Goal: Task Accomplishment & Management: Manage account settings

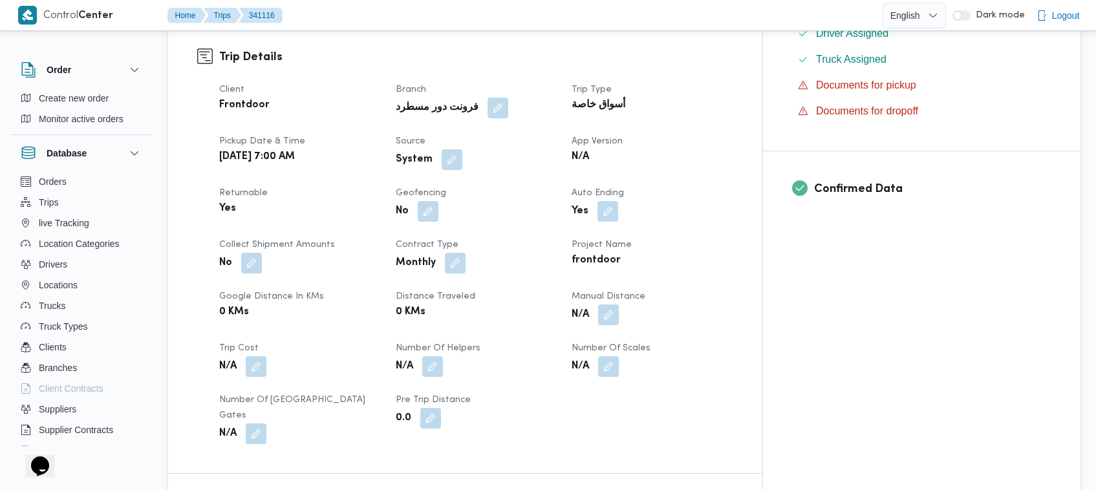
scroll to position [858, 0]
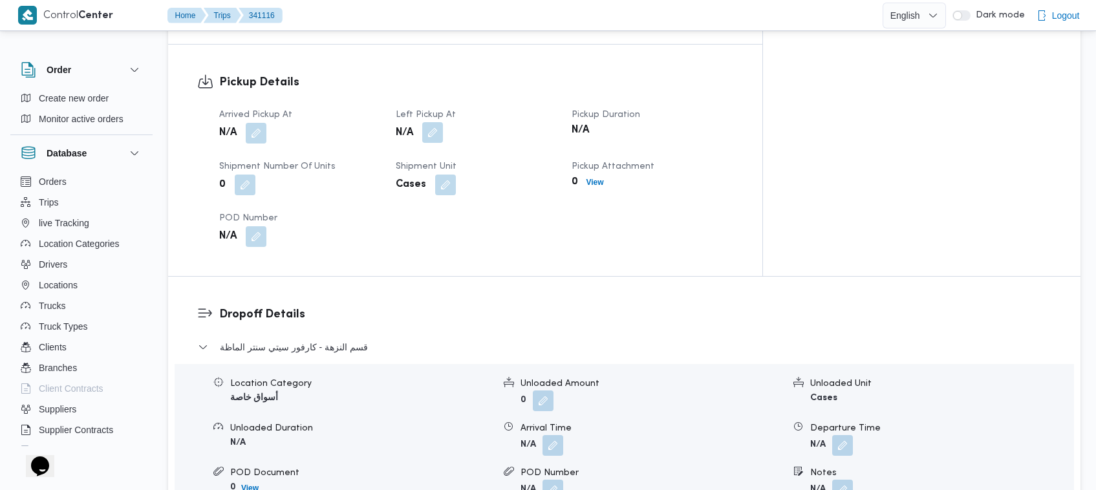
click at [443, 122] on button "button" at bounding box center [432, 132] width 21 height 21
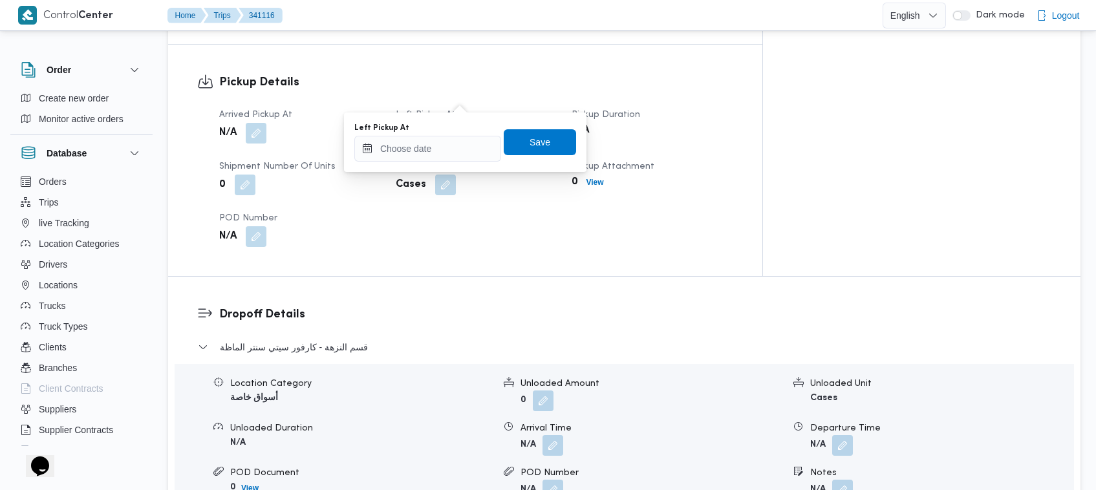
click at [456, 163] on div "You are in a dialog. To close this dialog, hit escape. Left Pickup At Save" at bounding box center [465, 141] width 242 height 59
click at [451, 140] on input "Left Pickup At" at bounding box center [427, 149] width 147 height 26
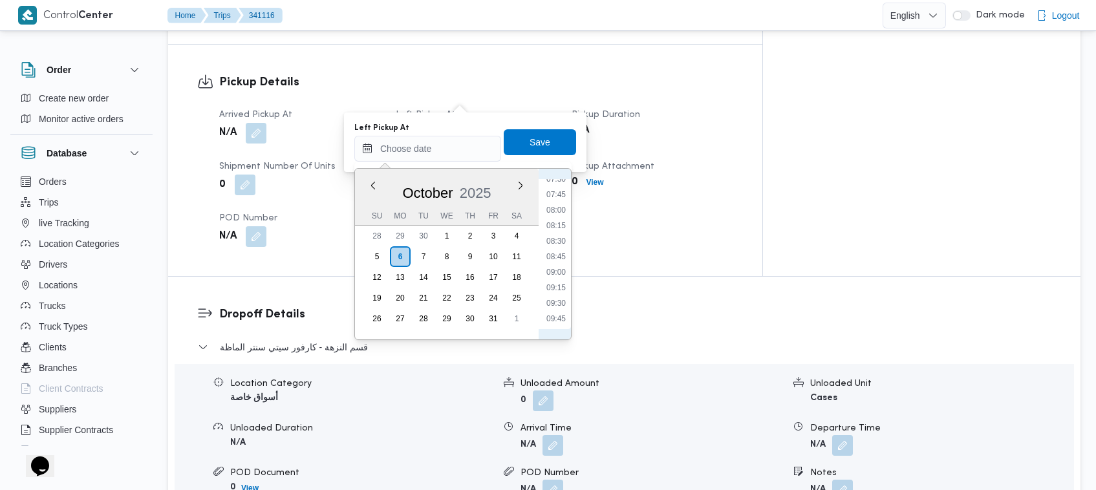
scroll to position [425, 0]
click at [549, 224] on li "07:30" at bounding box center [556, 226] width 30 height 13
type input "06/10/2025 07:30"
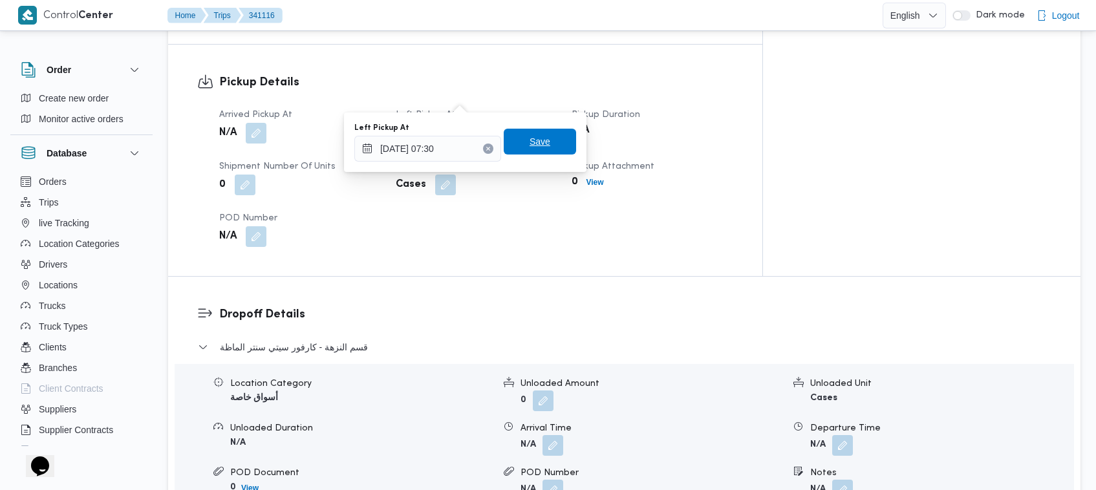
click at [530, 134] on span "Save" at bounding box center [539, 142] width 21 height 16
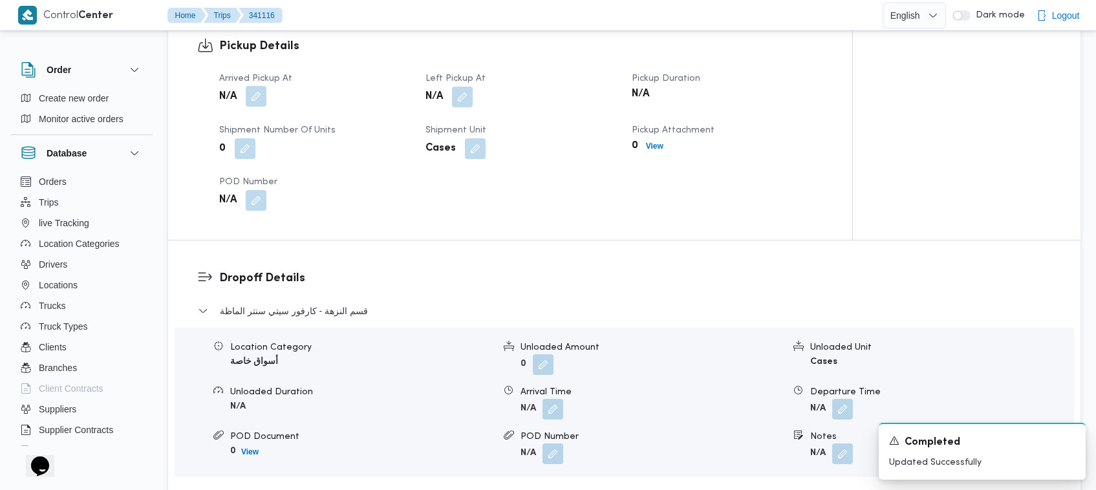
click at [247, 97] on button "button" at bounding box center [256, 96] width 21 height 21
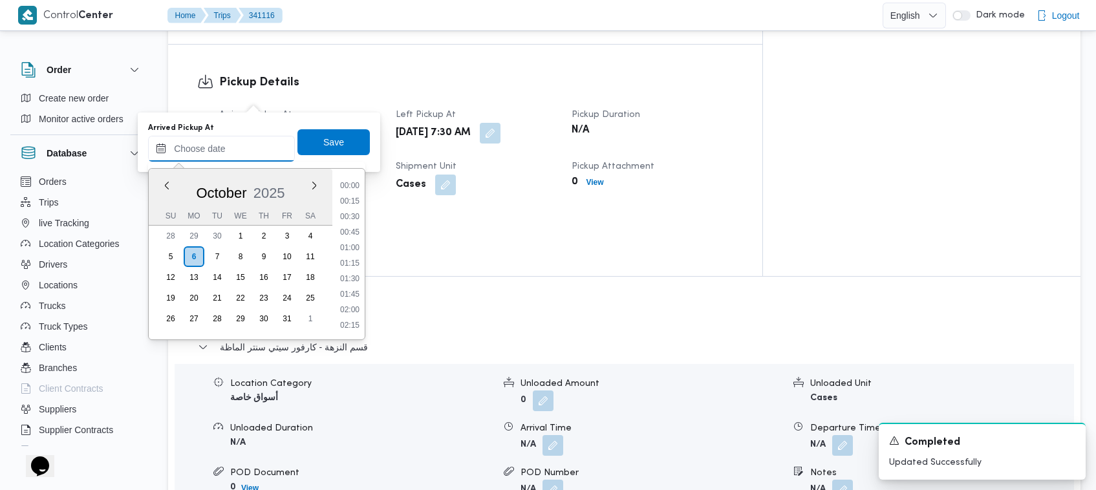
drag, startPoint x: 252, startPoint y: 156, endPoint x: 275, endPoint y: 156, distance: 22.6
click at [252, 156] on input "Arrived Pickup At" at bounding box center [221, 149] width 147 height 26
click at [350, 194] on li "07:00" at bounding box center [350, 195] width 30 height 13
type input "06/10/2025 07:00"
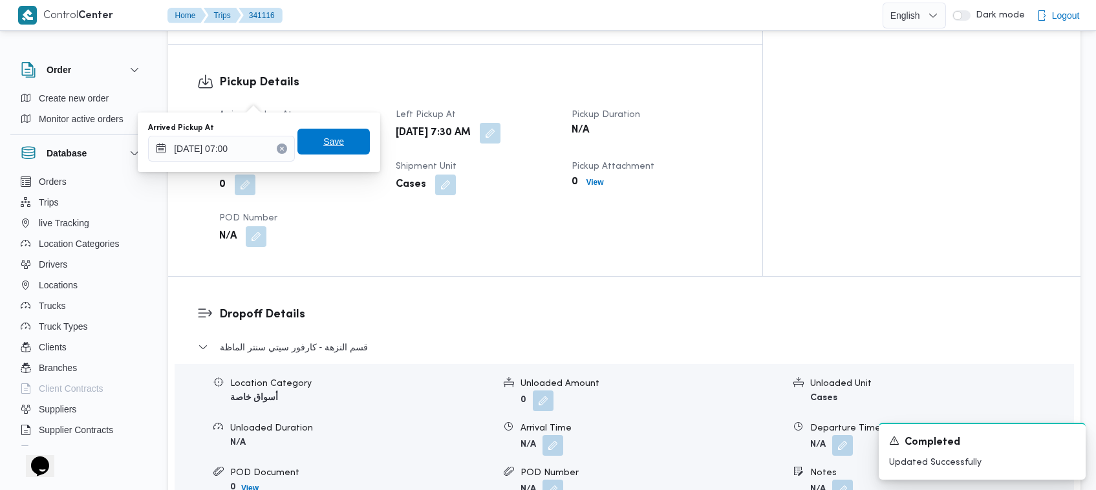
click at [337, 137] on span "Save" at bounding box center [333, 142] width 72 height 26
